Goal: Use online tool/utility

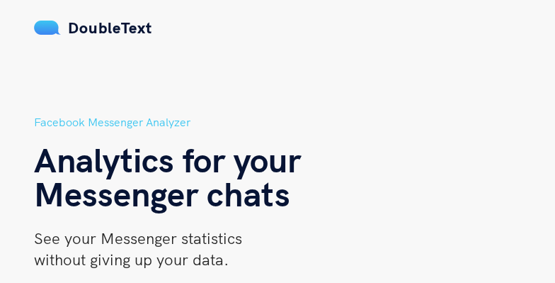
scroll to position [247, 0]
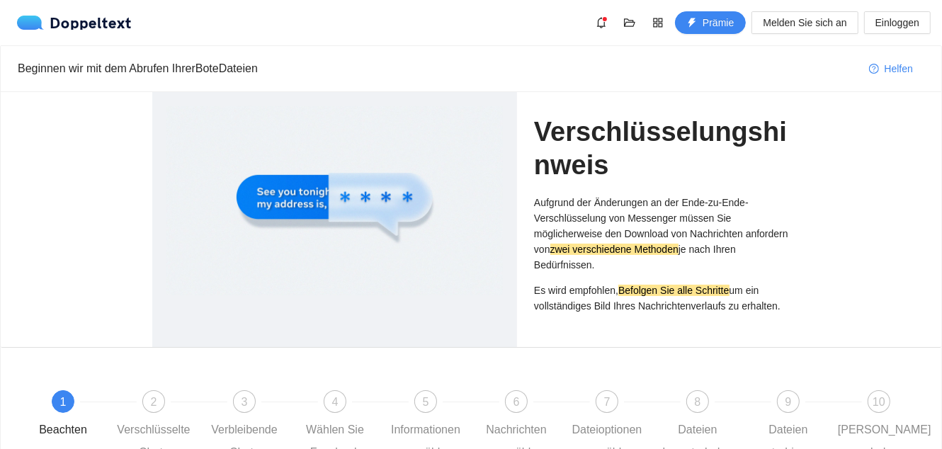
scroll to position [145, 0]
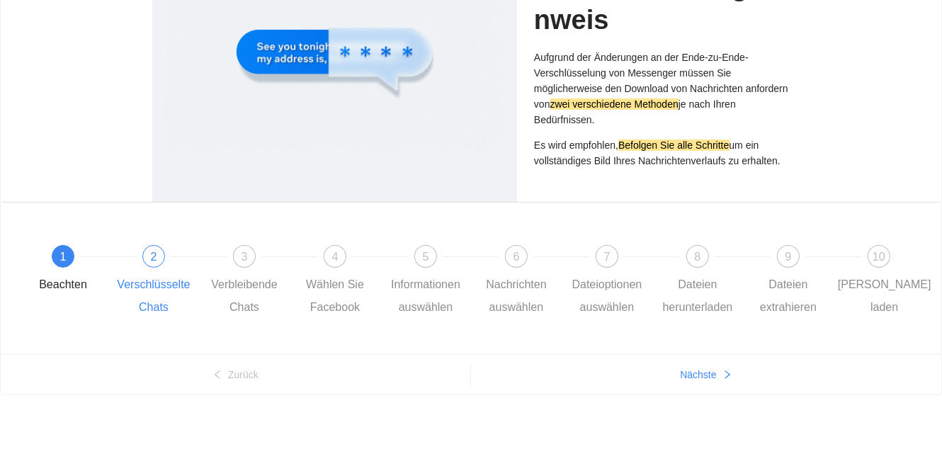
click at [157, 258] on font "2" at bounding box center [154, 257] width 6 height 12
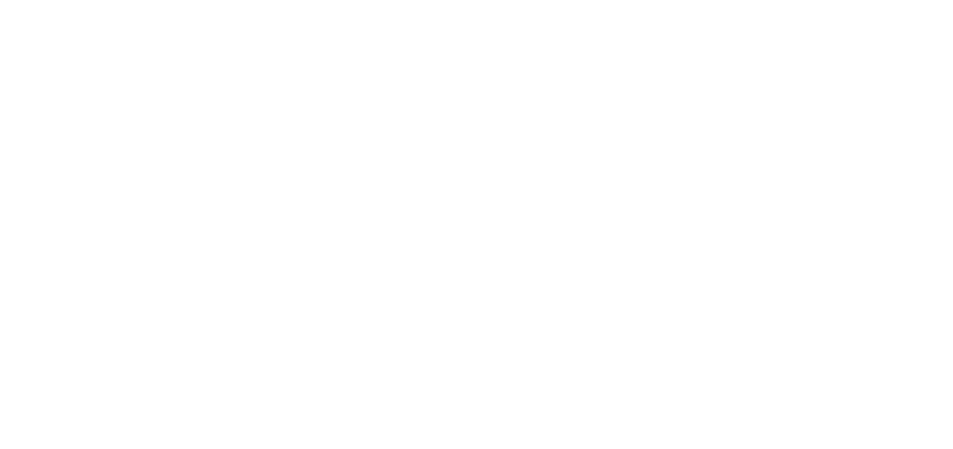
scroll to position [0, 0]
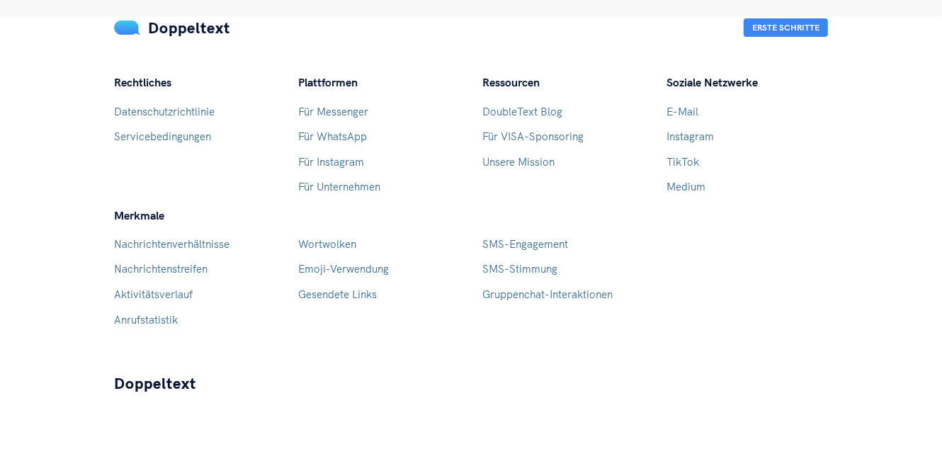
scroll to position [1537, 0]
